Goal: Information Seeking & Learning: Learn about a topic

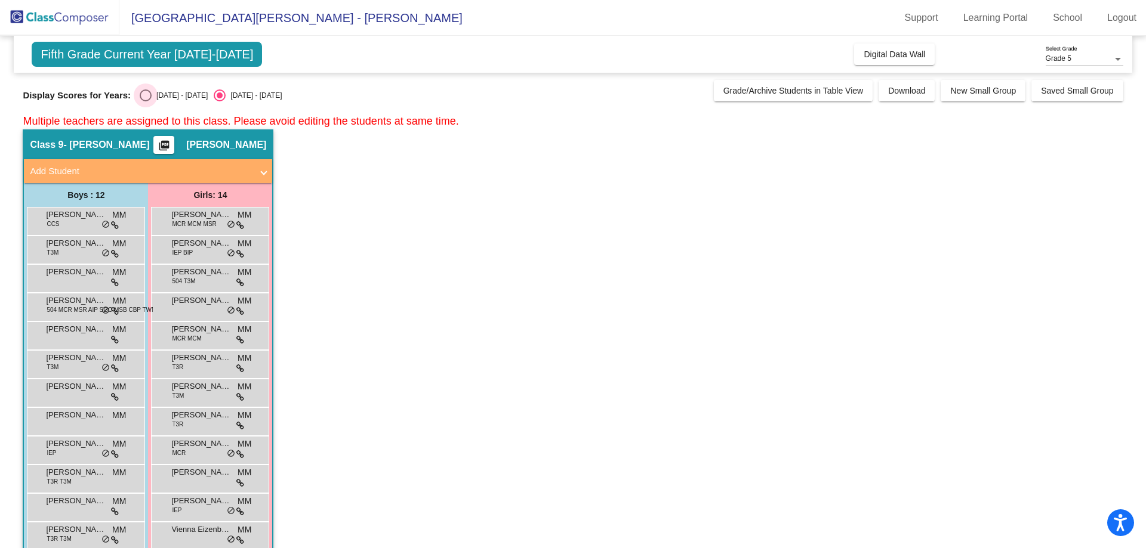
click at [152, 93] on div "[DATE] - [DATE]" at bounding box center [180, 95] width 56 height 11
click at [146, 101] on input "[DATE] - [DATE]" at bounding box center [145, 101] width 1 height 1
radio input "true"
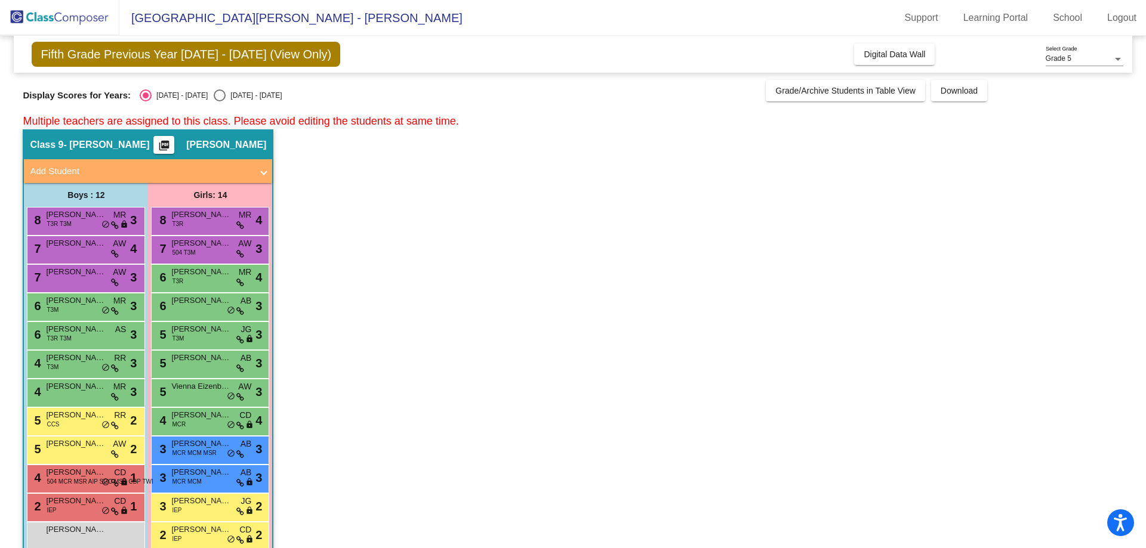
click at [171, 146] on mat-icon "picture_as_pdf" at bounding box center [164, 148] width 14 height 17
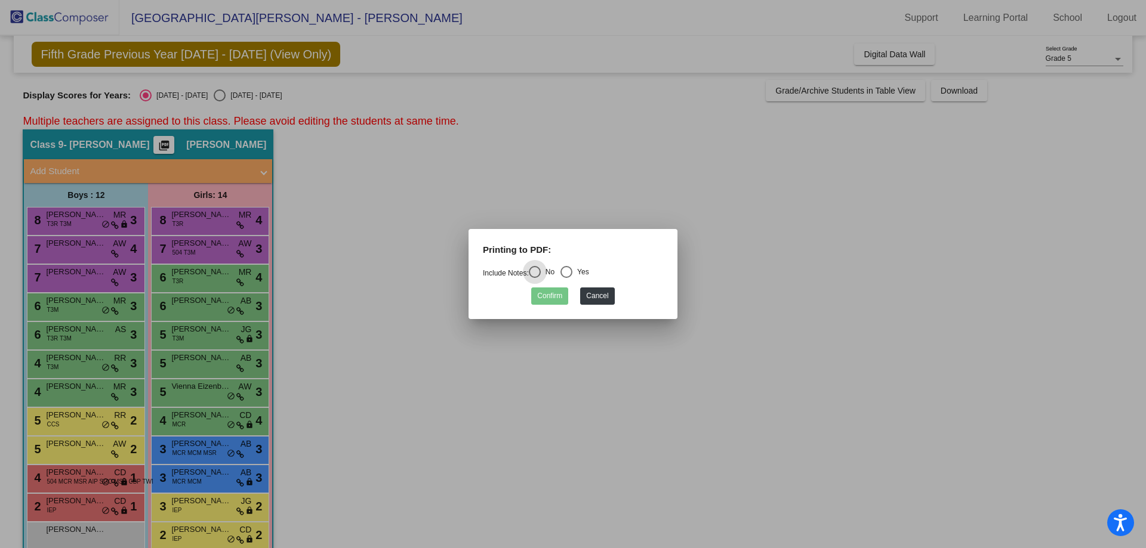
click at [571, 270] on div "Select an option" at bounding box center [566, 272] width 12 height 12
click at [566, 278] on input "Yes" at bounding box center [566, 278] width 1 height 1
radio input "true"
click at [559, 293] on button "Confirm" at bounding box center [549, 296] width 37 height 17
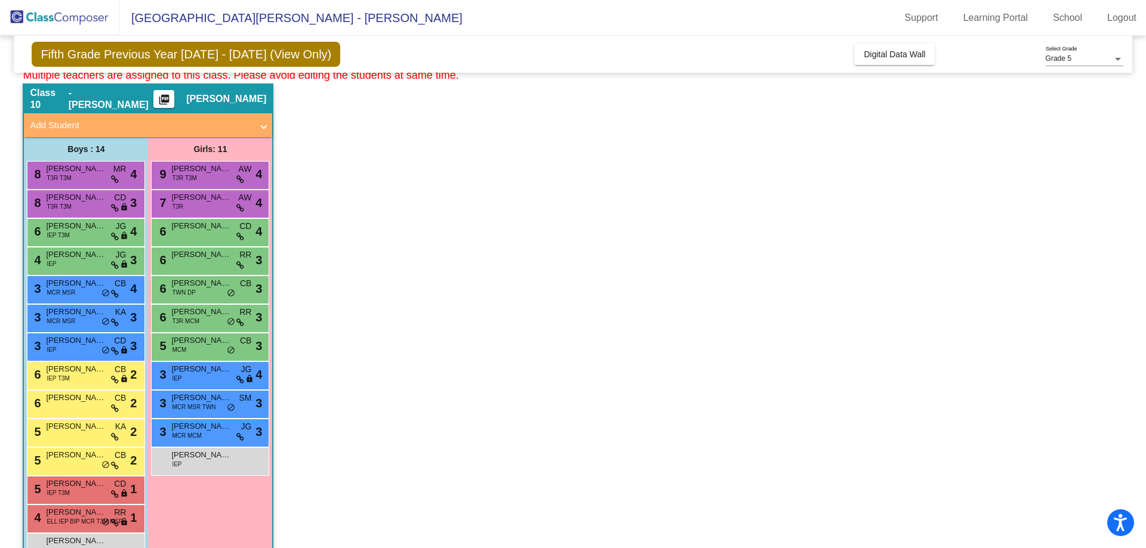
scroll to position [593, 0]
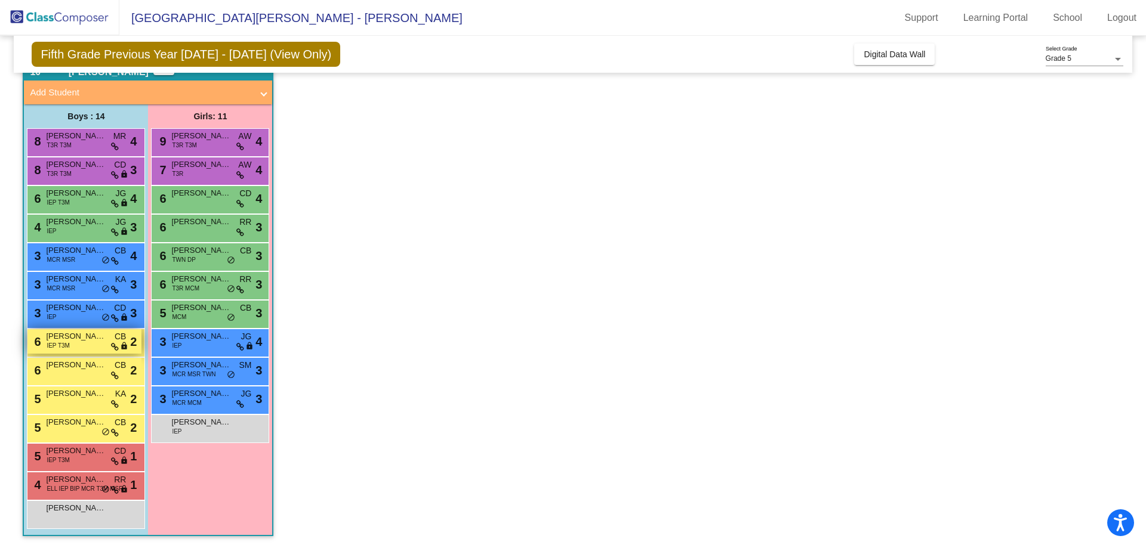
click at [100, 341] on span "[PERSON_NAME]" at bounding box center [76, 337] width 60 height 12
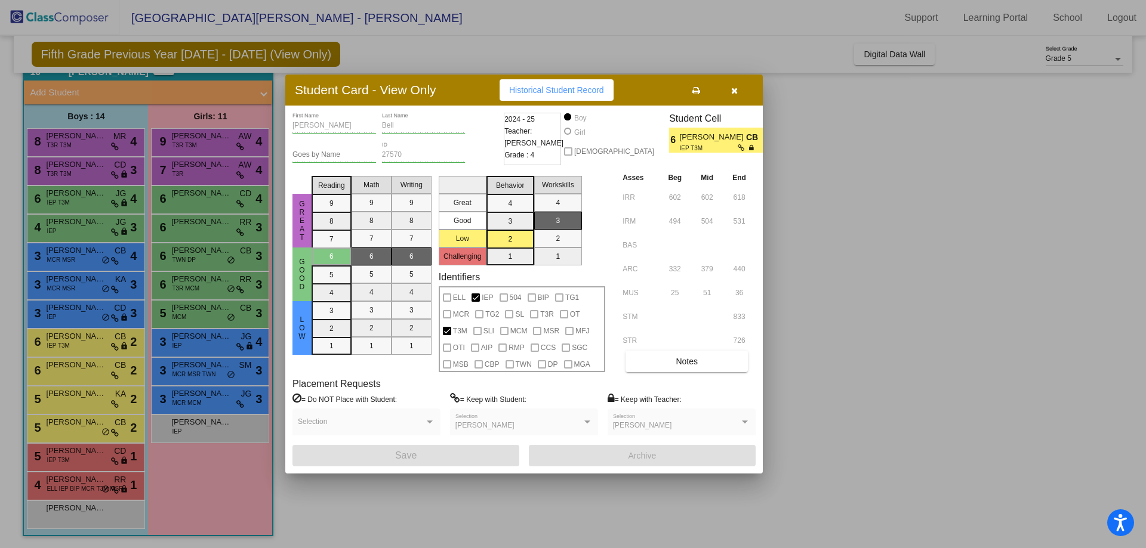
click at [737, 87] on icon "button" at bounding box center [734, 91] width 7 height 8
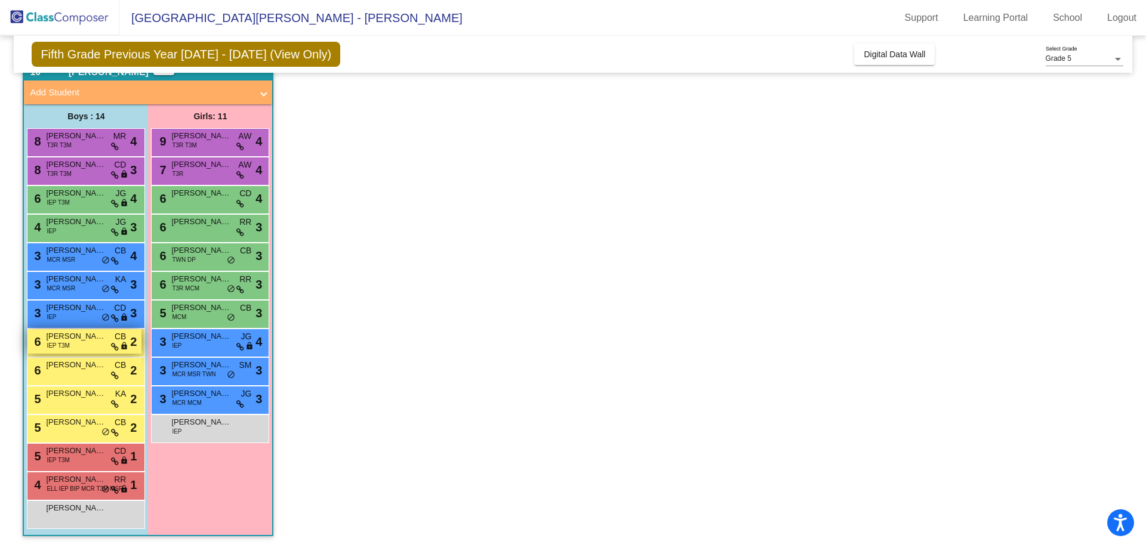
click at [64, 347] on span "IEP T3M" at bounding box center [58, 345] width 23 height 9
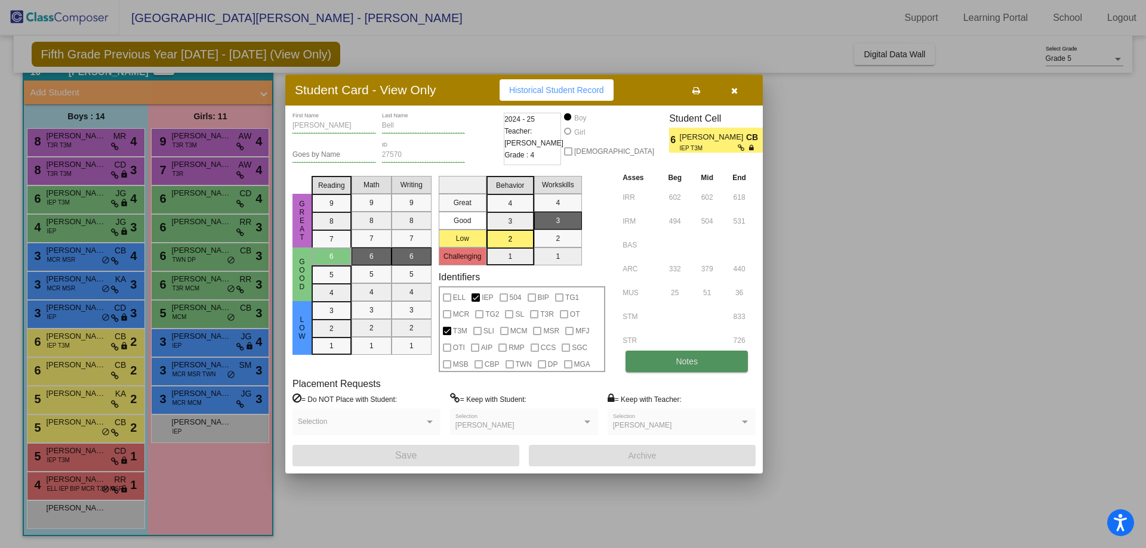
click at [651, 353] on button "Notes" at bounding box center [686, 361] width 122 height 21
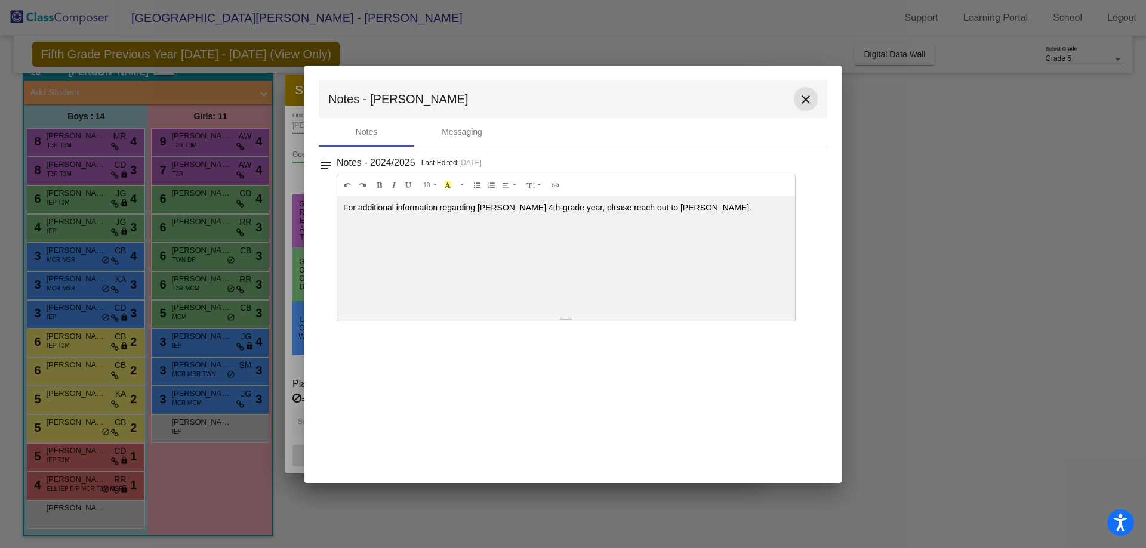
click at [809, 98] on mat-icon "close" at bounding box center [806, 100] width 14 height 14
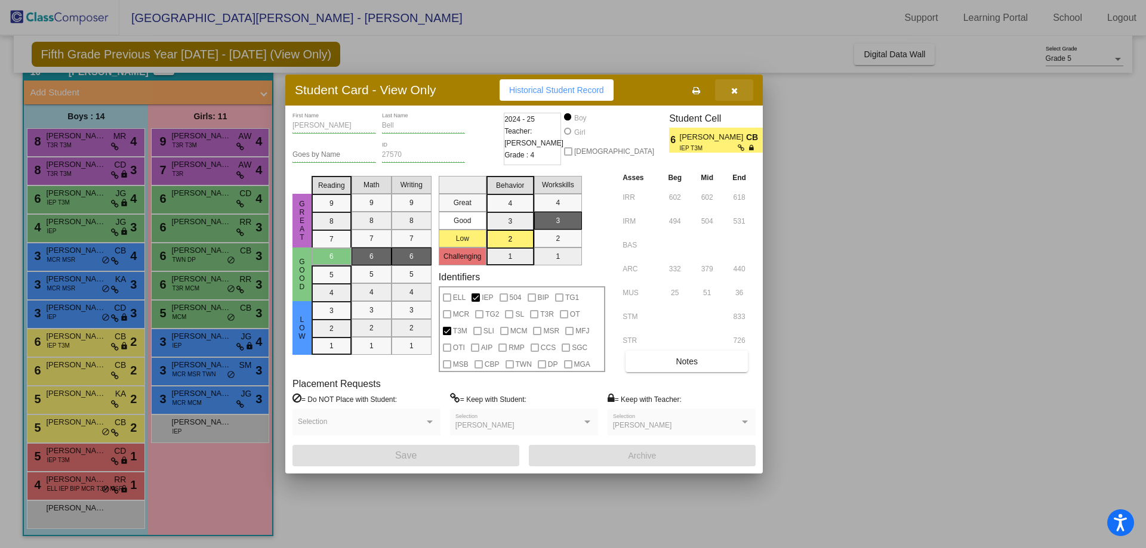
click at [731, 90] on icon "button" at bounding box center [734, 91] width 7 height 8
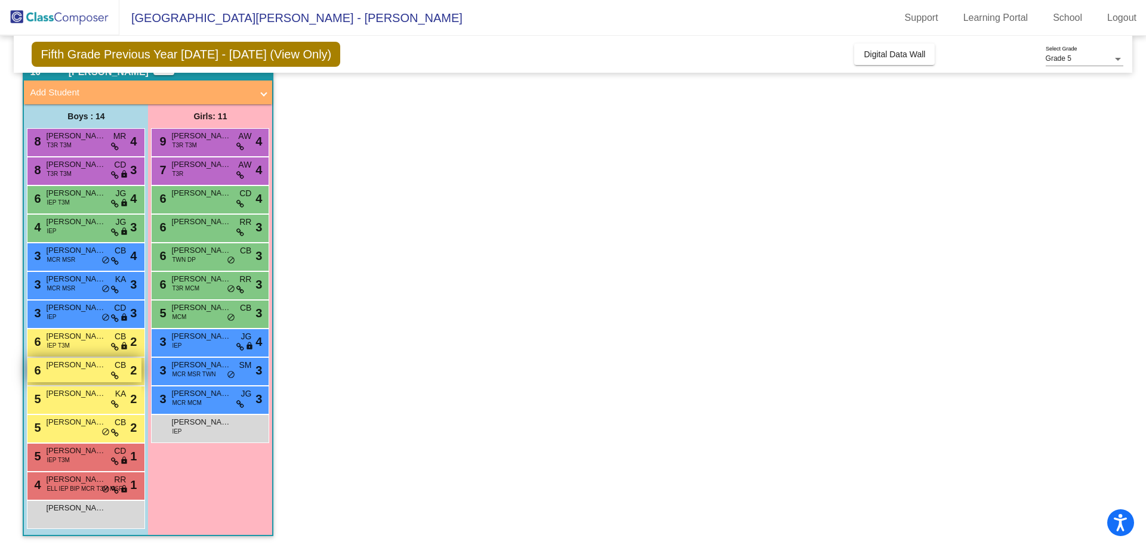
click at [82, 374] on div "6 [PERSON_NAME] CB lock do_not_disturb_alt 2" at bounding box center [84, 370] width 114 height 24
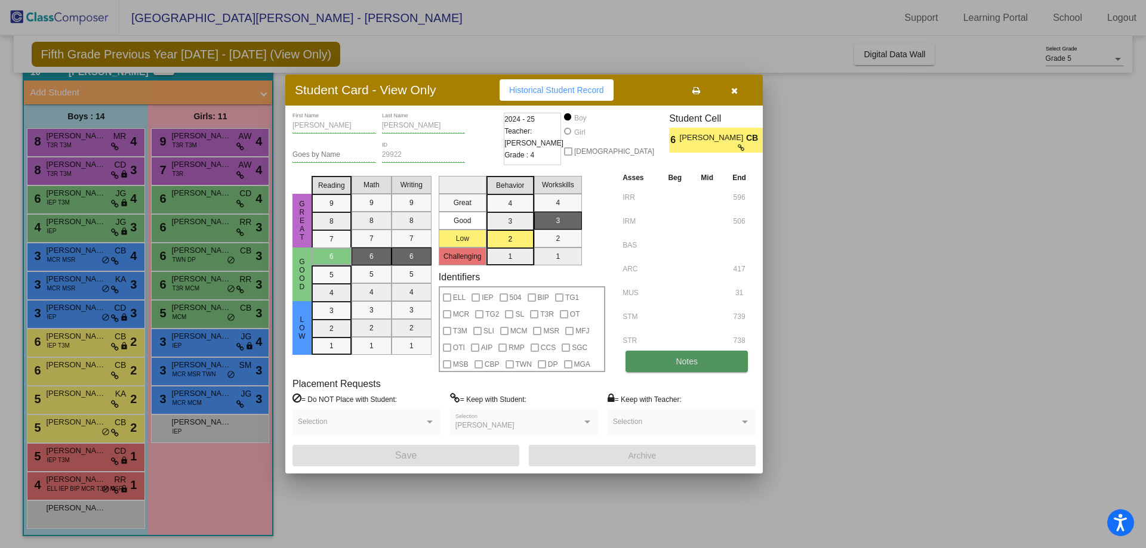
click at [698, 363] on button "Notes" at bounding box center [686, 361] width 122 height 21
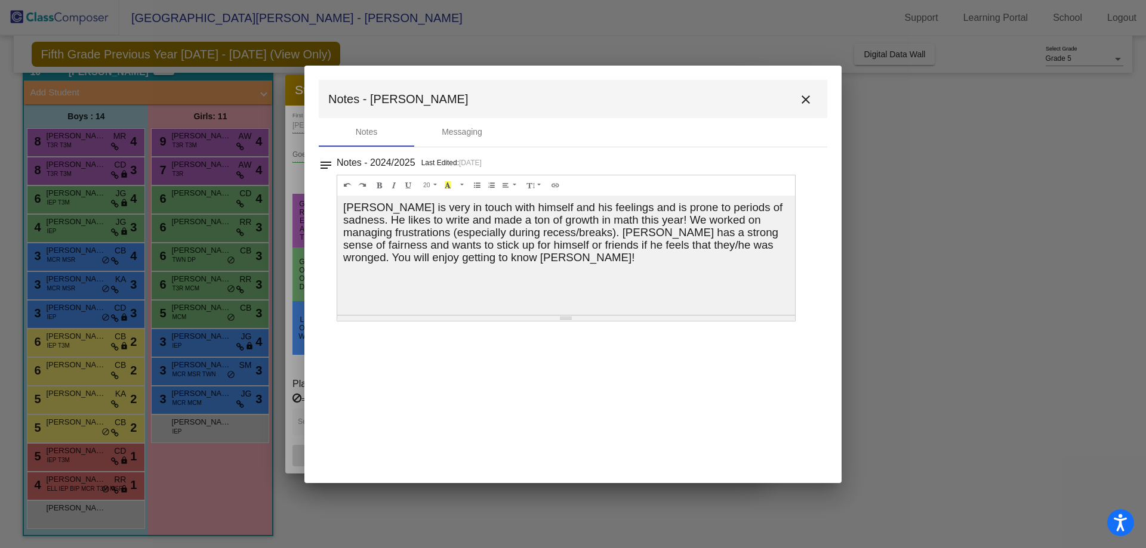
click at [804, 100] on mat-icon "close" at bounding box center [806, 100] width 14 height 14
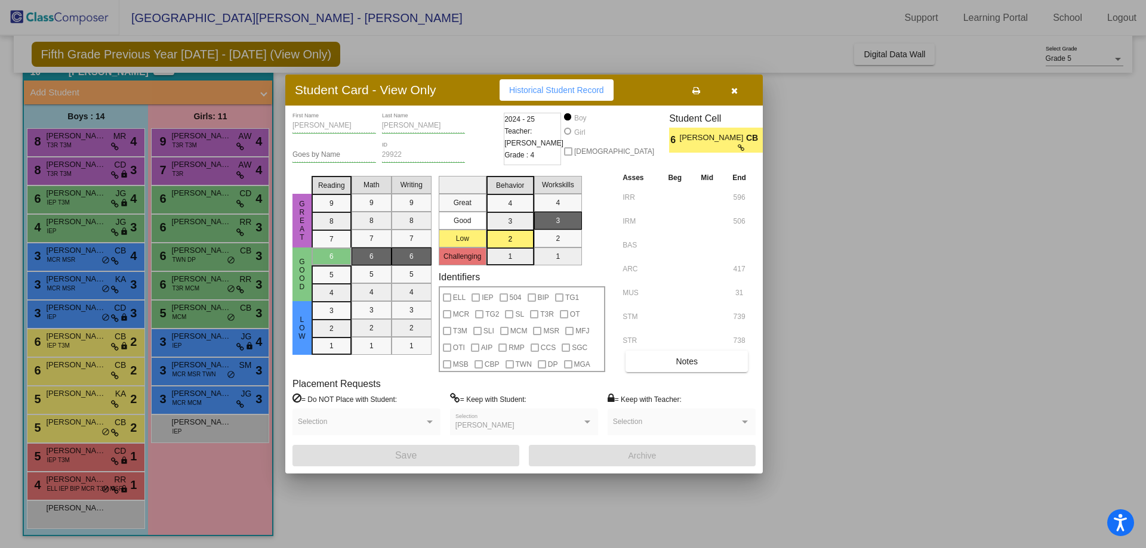
click at [733, 91] on icon "button" at bounding box center [734, 91] width 7 height 8
